Goal: Find specific page/section: Find specific page/section

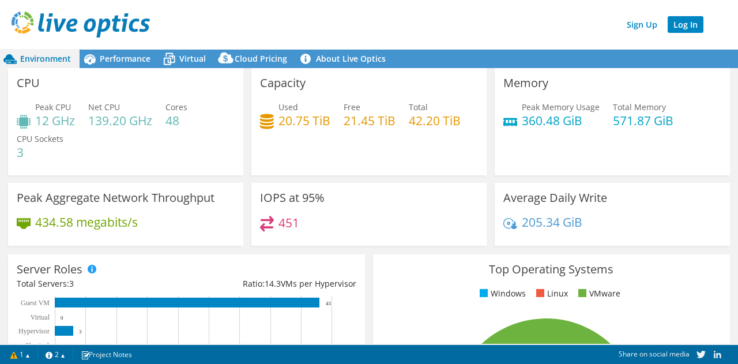
click at [675, 25] on link "Log In" at bounding box center [685, 24] width 36 height 17
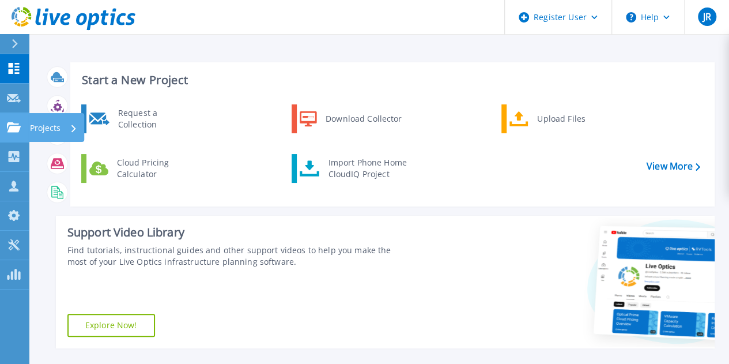
click at [14, 122] on div at bounding box center [14, 127] width 14 height 10
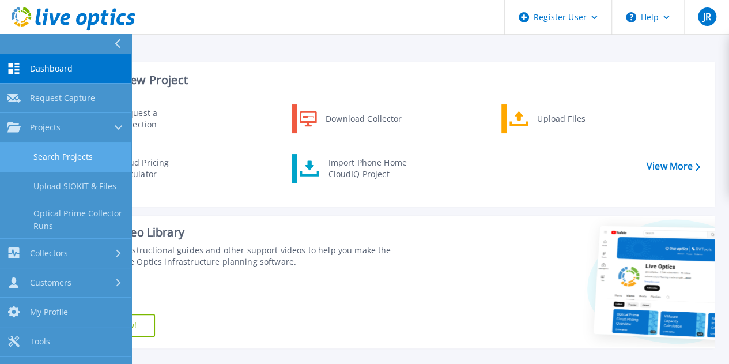
click at [91, 158] on link "Search Projects" at bounding box center [65, 156] width 131 height 29
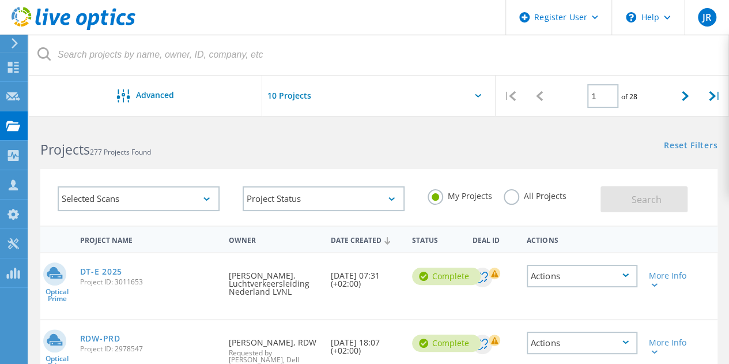
click at [486, 90] on div at bounding box center [378, 98] width 233 height 47
click at [481, 92] on div at bounding box center [378, 98] width 233 height 47
click at [479, 94] on icon at bounding box center [478, 95] width 6 height 3
click at [474, 96] on div at bounding box center [378, 98] width 233 height 47
click at [479, 93] on div at bounding box center [378, 98] width 233 height 47
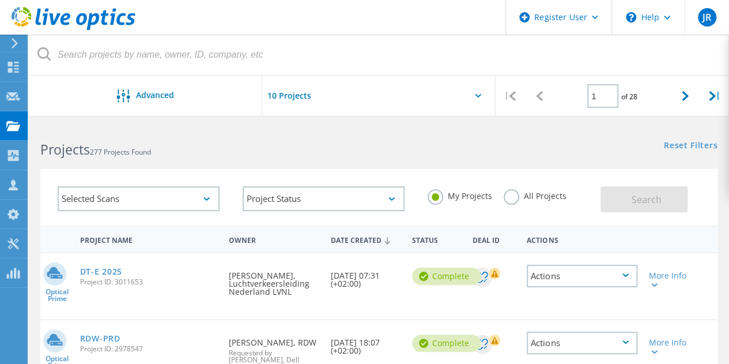
click at [479, 93] on div at bounding box center [378, 98] width 233 height 47
click at [477, 95] on icon at bounding box center [478, 95] width 6 height 3
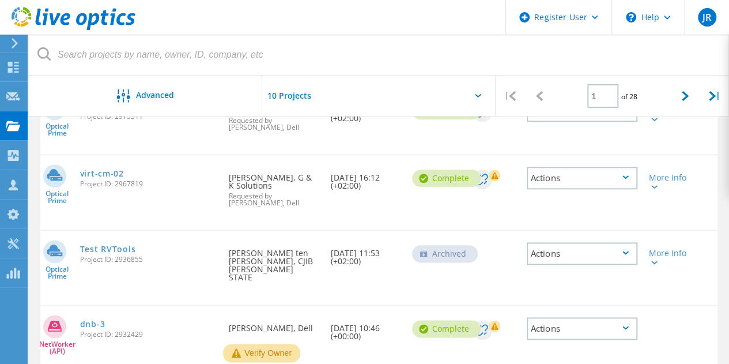
scroll to position [609, 0]
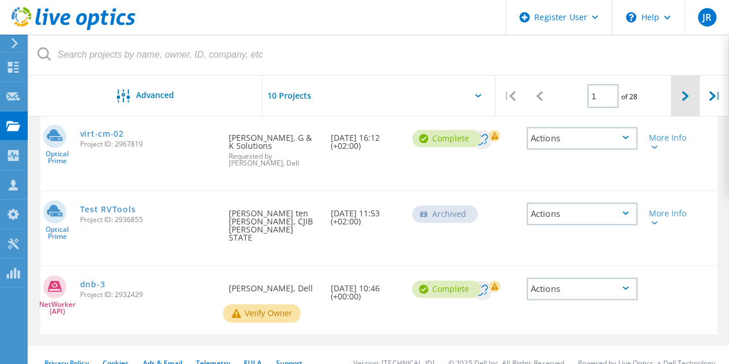
click at [690, 96] on div at bounding box center [685, 95] width 29 height 41
type input "2"
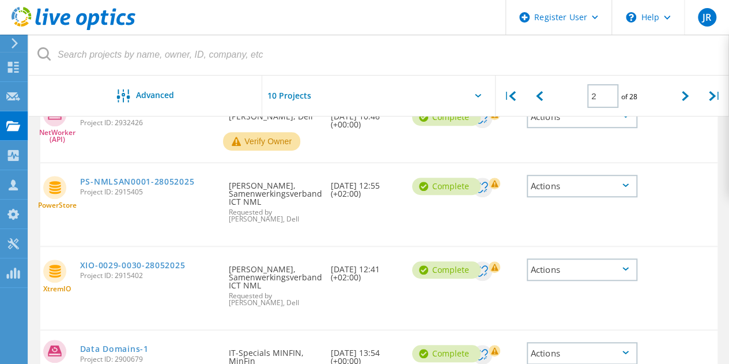
scroll to position [299, 0]
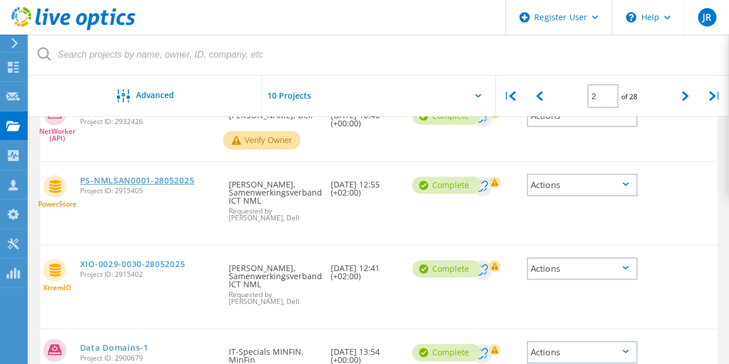
click at [175, 176] on link "PS-NMLSAN0001-28052025" at bounding box center [137, 180] width 114 height 8
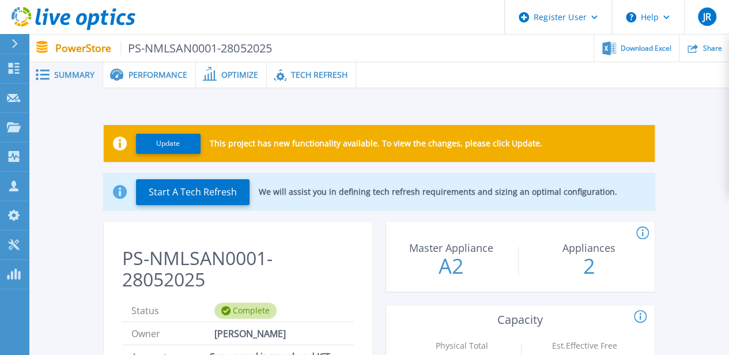
click at [165, 74] on span "Performance" at bounding box center [158, 75] width 59 height 8
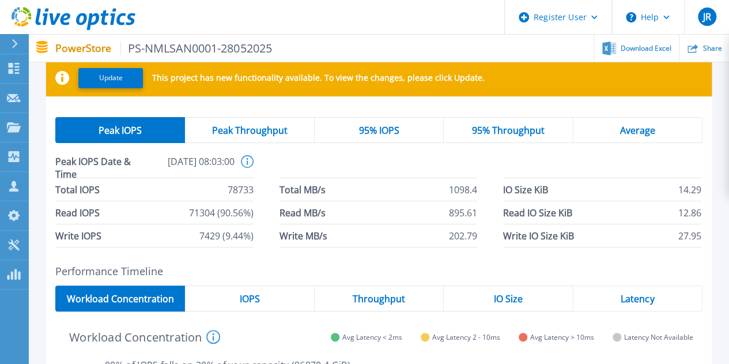
scroll to position [31, 0]
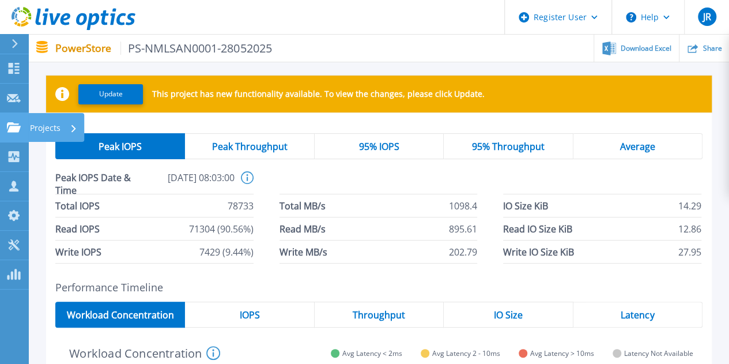
click at [43, 123] on p "Projects" at bounding box center [45, 128] width 31 height 30
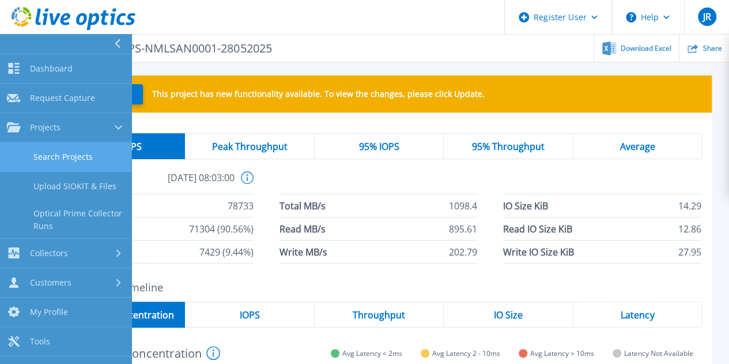
click at [87, 159] on link "Search Projects" at bounding box center [65, 156] width 131 height 29
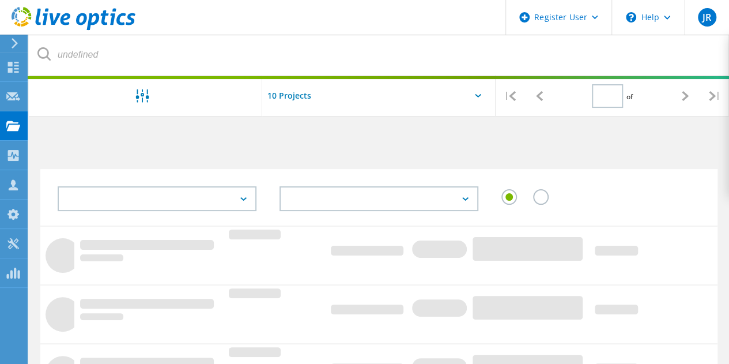
type input "2"
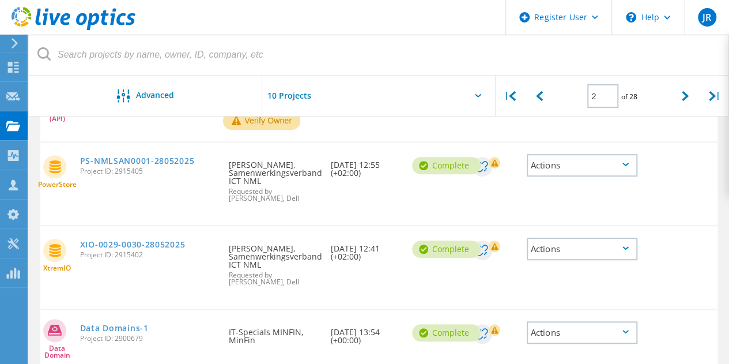
scroll to position [636, 0]
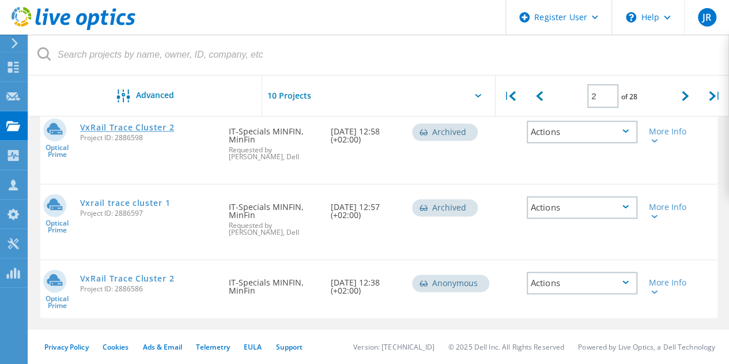
click at [150, 126] on link "VxRail Trace Cluster 2" at bounding box center [127, 127] width 94 height 8
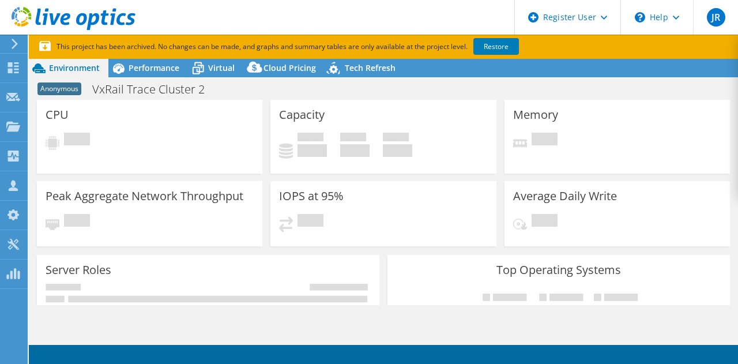
select select "USD"
